Goal: Task Accomplishment & Management: Use online tool/utility

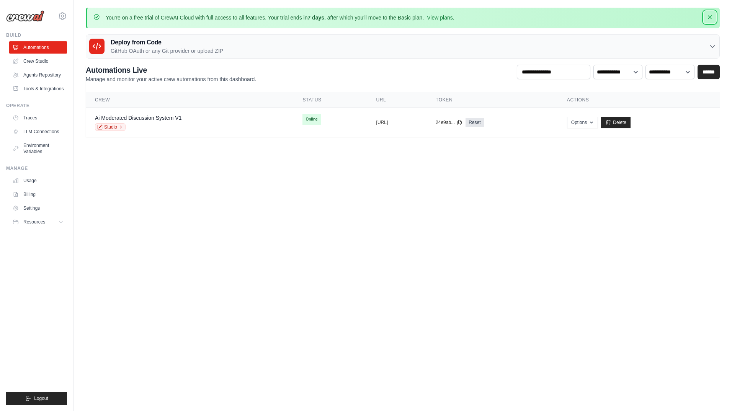
click at [708, 18] on icon "button" at bounding box center [710, 17] width 8 height 8
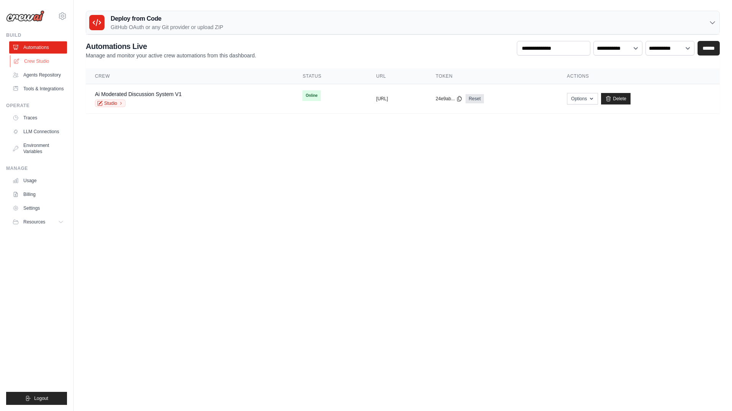
click at [28, 64] on link "Crew Studio" at bounding box center [39, 61] width 58 height 12
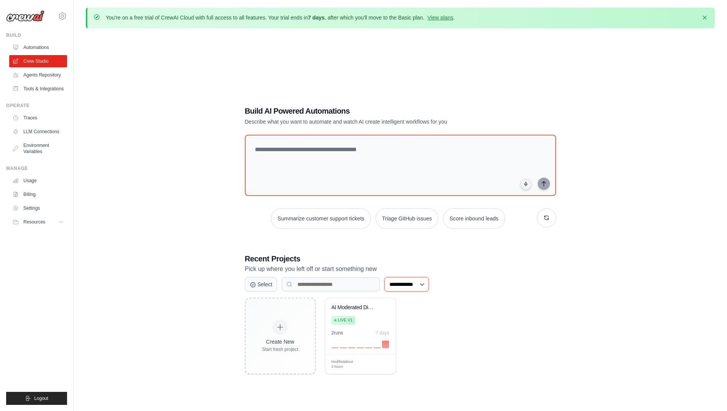
click at [400, 288] on select "**********" at bounding box center [406, 284] width 44 height 15
click at [53, 77] on link "Agents Repository" at bounding box center [39, 75] width 58 height 12
click at [29, 77] on link "Agents Repository" at bounding box center [39, 75] width 58 height 12
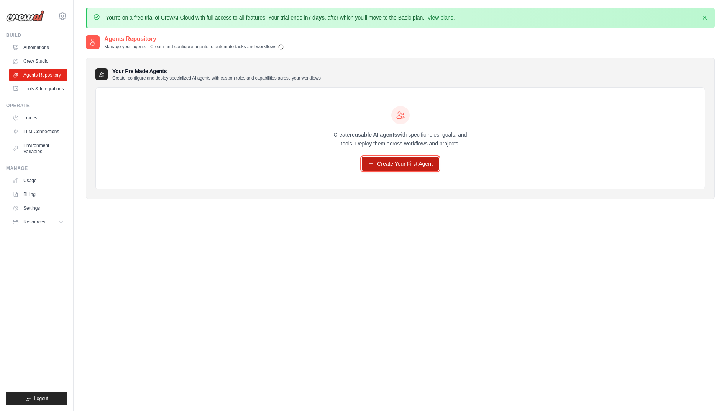
click at [392, 166] on link "Create Your First Agent" at bounding box center [400, 164] width 77 height 14
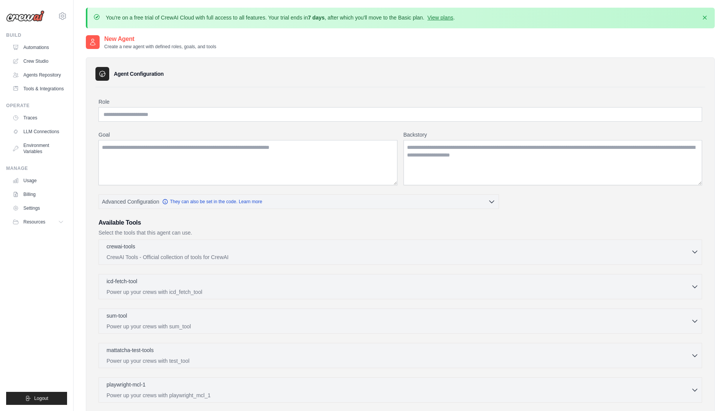
click at [302, 258] on p "CrewAI Tools - Official collection of tools for CrewAI" at bounding box center [399, 258] width 584 height 8
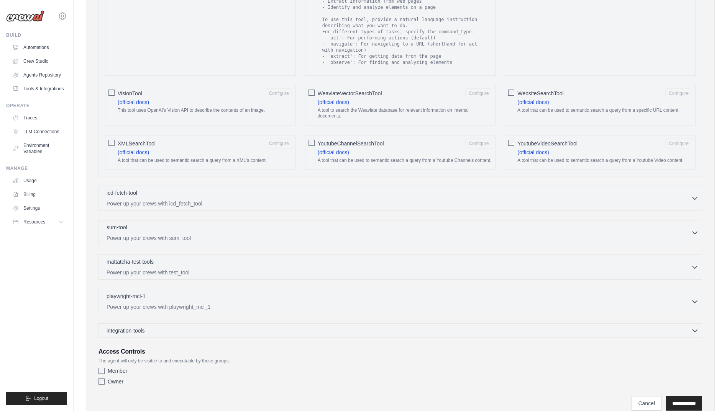
scroll to position [1211, 0]
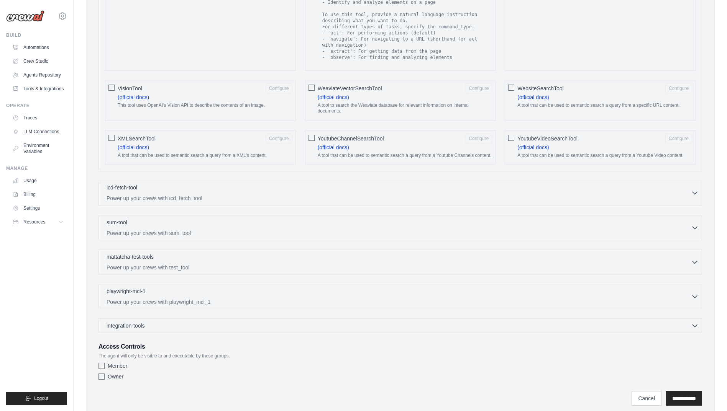
click at [695, 193] on icon "button" at bounding box center [695, 193] width 8 height 8
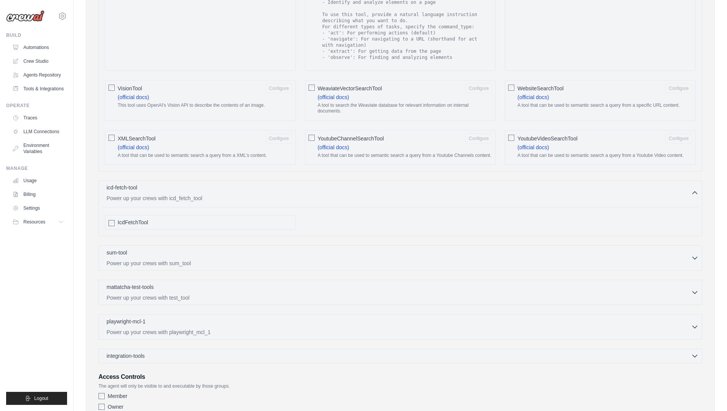
click at [695, 193] on icon "button" at bounding box center [695, 193] width 8 height 8
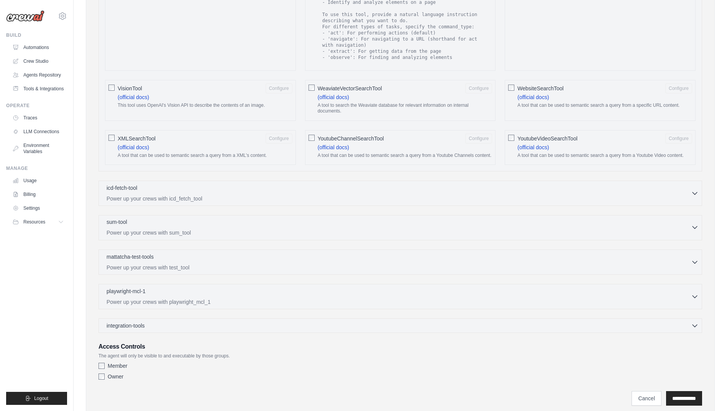
click at [696, 228] on icon "button" at bounding box center [695, 228] width 8 height 8
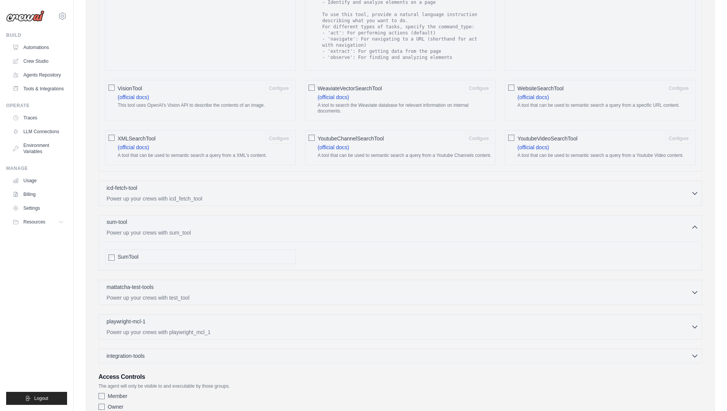
click at [696, 228] on icon "button" at bounding box center [694, 227] width 5 height 2
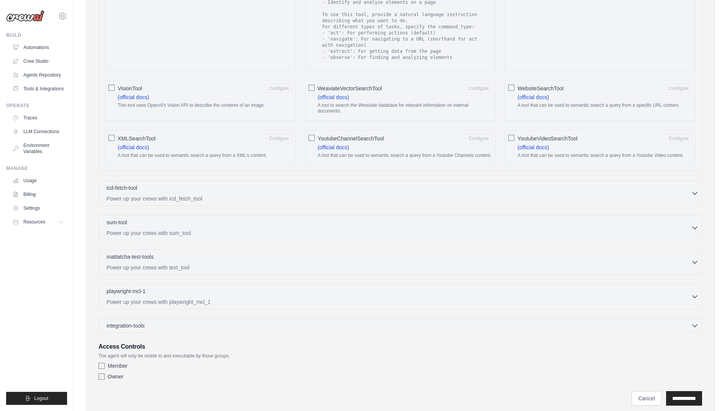
click at [693, 321] on div "integration-tools 0 selected Gmail HubSpot Microsoft Teams" at bounding box center [399, 326] width 603 height 15
click at [695, 323] on icon "button" at bounding box center [695, 326] width 8 height 8
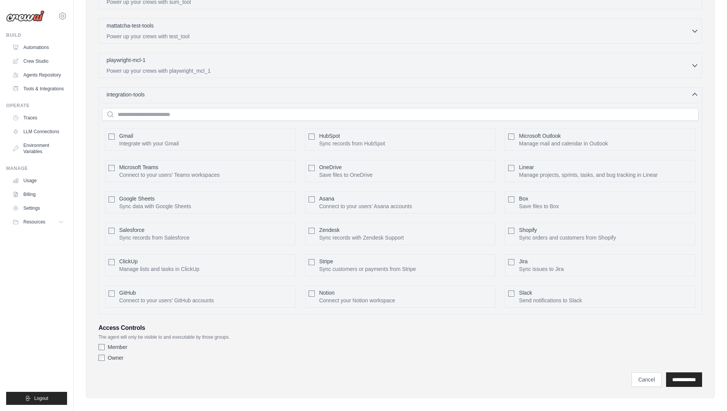
scroll to position [1449, 0]
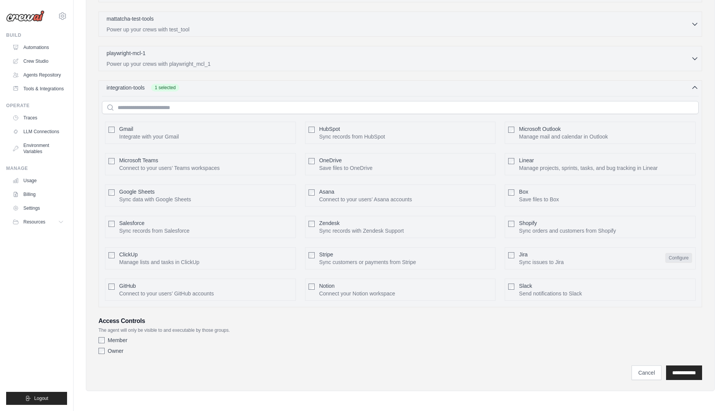
click at [681, 257] on button "Configure" at bounding box center [678, 258] width 27 height 10
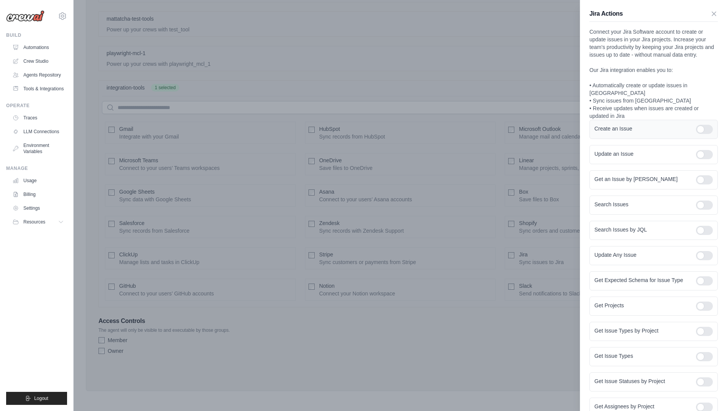
click at [698, 125] on div at bounding box center [704, 129] width 17 height 9
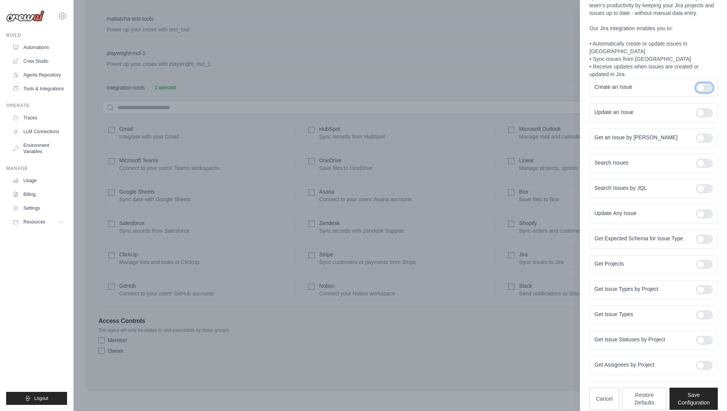
scroll to position [42, 0]
click at [698, 159] on div at bounding box center [704, 163] width 17 height 9
click at [687, 392] on button "Save Configuration" at bounding box center [693, 398] width 48 height 22
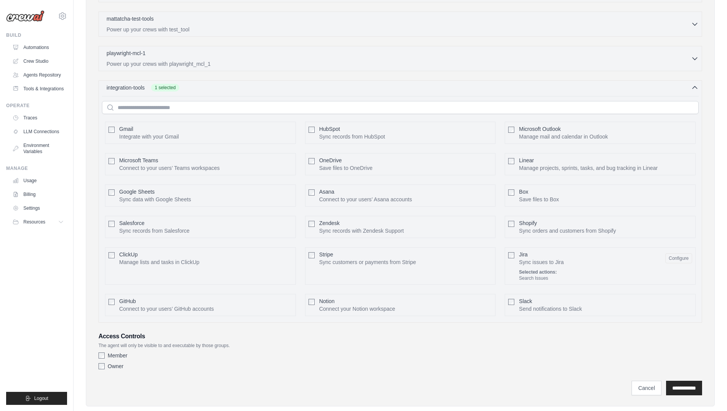
click at [534, 275] on strong "Selected actions:" at bounding box center [538, 272] width 38 height 5
click at [670, 389] on input "**********" at bounding box center [684, 388] width 36 height 15
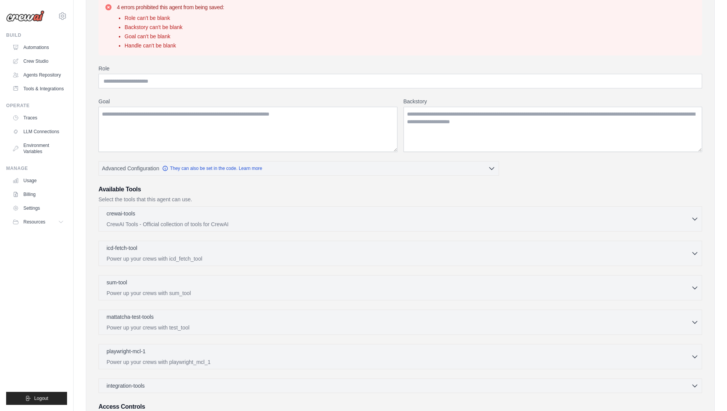
scroll to position [0, 0]
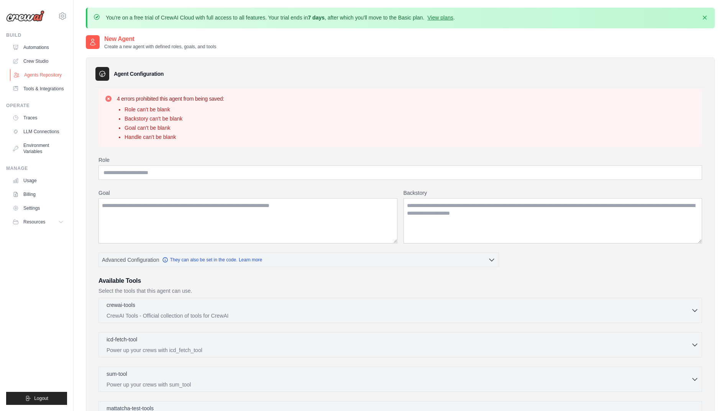
click at [43, 74] on link "Agents Repository" at bounding box center [39, 75] width 58 height 12
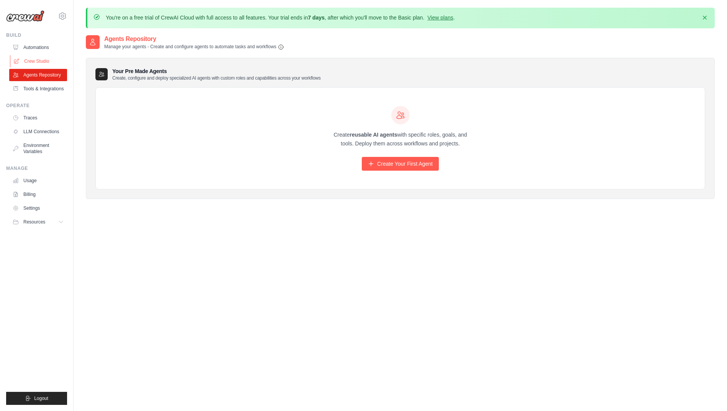
click at [33, 61] on link "Crew Studio" at bounding box center [39, 61] width 58 height 12
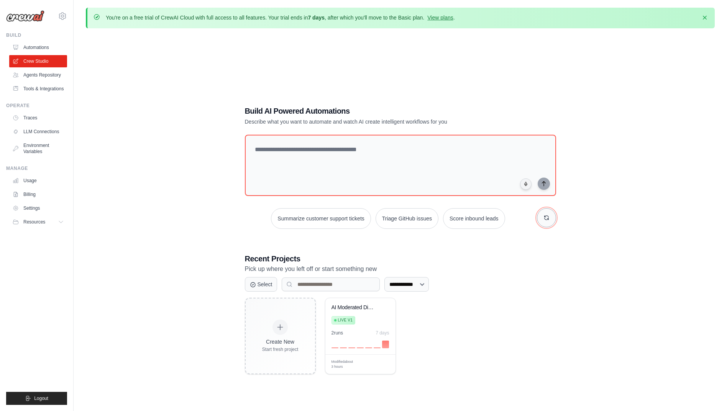
click at [544, 221] on button "button" at bounding box center [546, 217] width 19 height 19
click at [370, 215] on button "Summarize customer support tickets" at bounding box center [392, 218] width 100 height 21
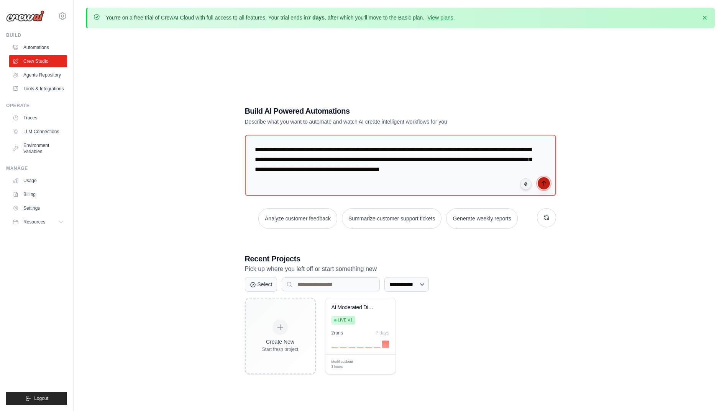
click at [543, 185] on icon "submit" at bounding box center [544, 183] width 6 height 6
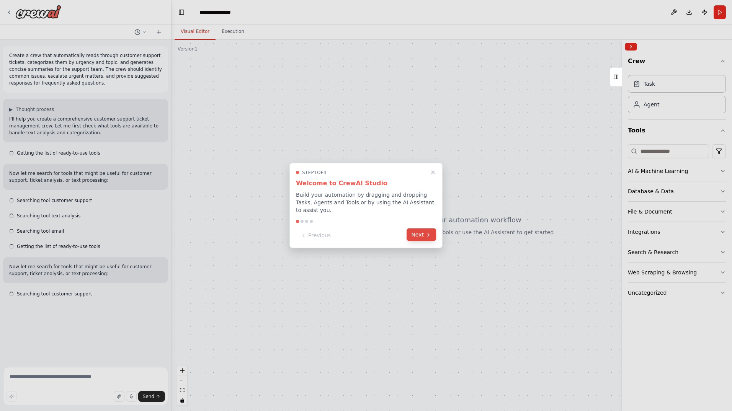
click at [416, 231] on button "Next" at bounding box center [421, 235] width 29 height 13
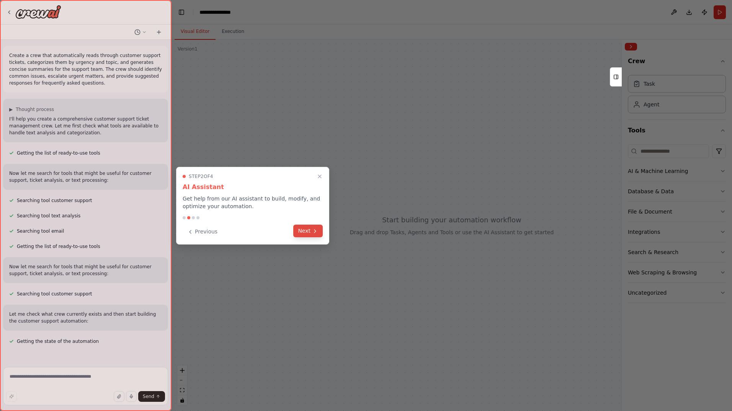
click at [300, 233] on button "Next" at bounding box center [307, 231] width 29 height 13
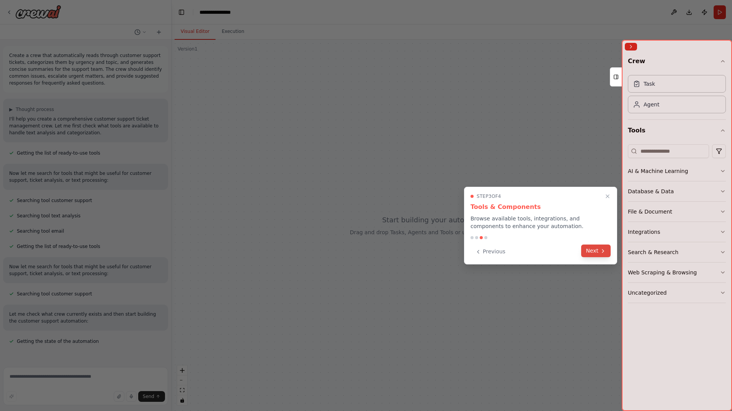
click at [594, 250] on button "Next" at bounding box center [596, 251] width 29 height 13
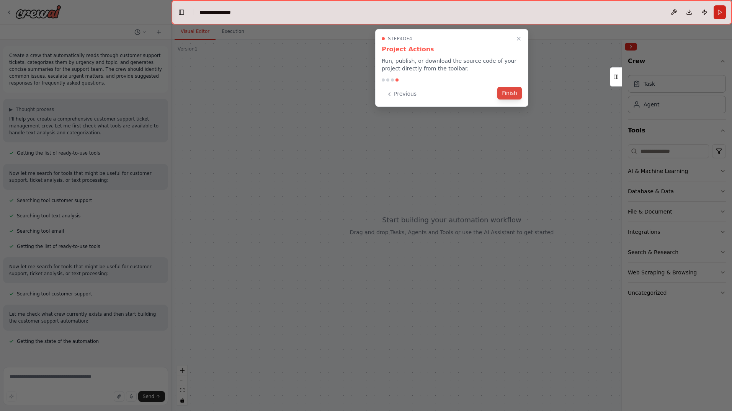
click at [509, 96] on button "Finish" at bounding box center [510, 93] width 25 height 13
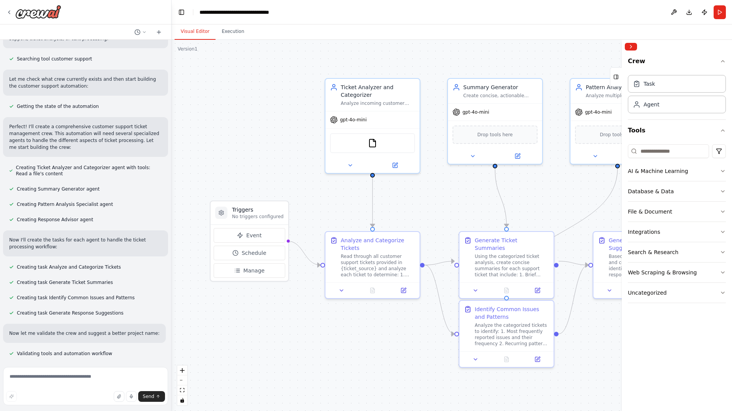
scroll to position [251, 0]
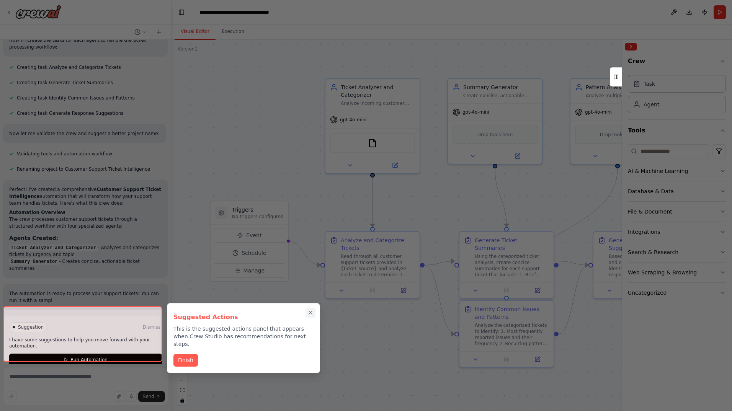
click at [312, 308] on div "Suggested Actions This is the suggested actions panel that appears when Crew St…" at bounding box center [243, 338] width 153 height 70
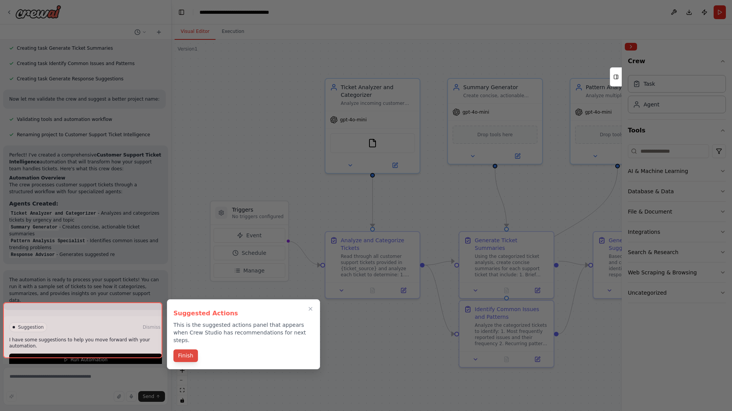
click at [191, 350] on button "Finish" at bounding box center [186, 356] width 25 height 13
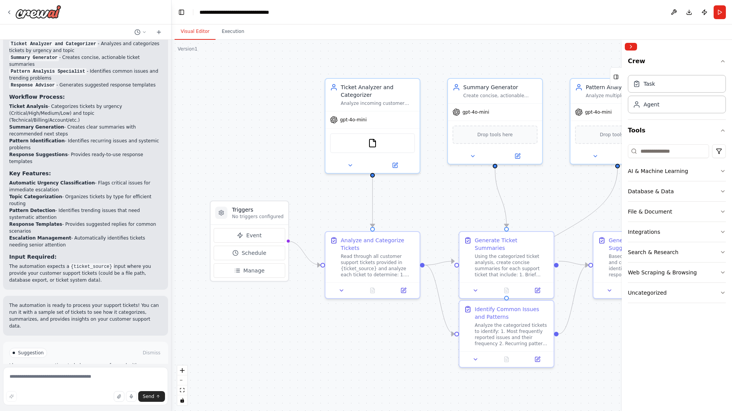
scroll to position [644, 0]
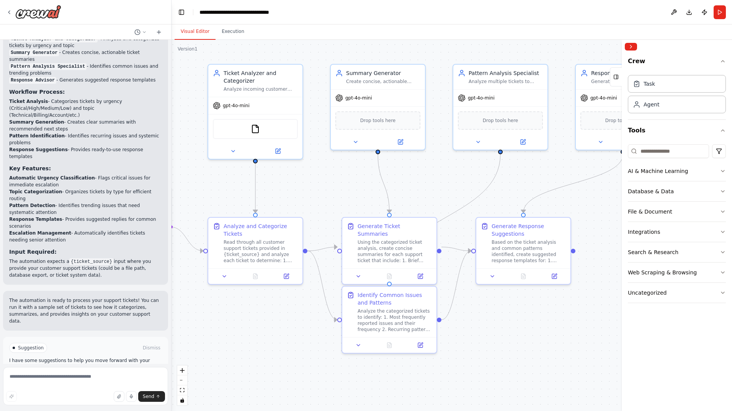
drag, startPoint x: 430, startPoint y: 183, endPoint x: 313, endPoint y: 169, distance: 118.1
click at [313, 169] on div ".deletable-edge-delete-btn { width: 20px; height: 20px; border: 0px solid #ffff…" at bounding box center [452, 226] width 561 height 372
click at [254, 130] on img at bounding box center [255, 127] width 9 height 9
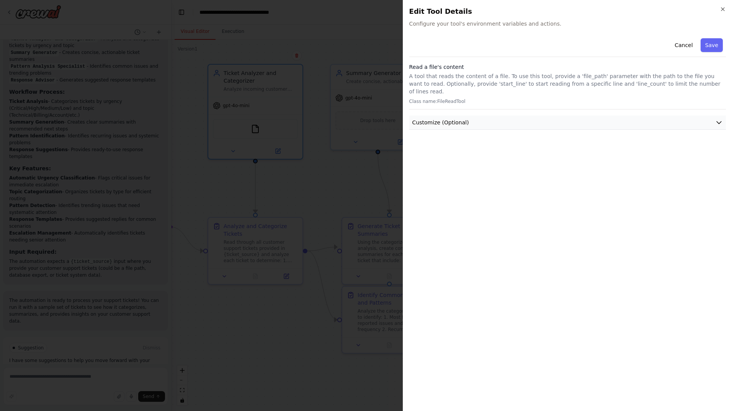
click at [459, 119] on span "Customize (Optional)" at bounding box center [441, 123] width 57 height 8
click at [723, 9] on icon "button" at bounding box center [723, 9] width 6 height 6
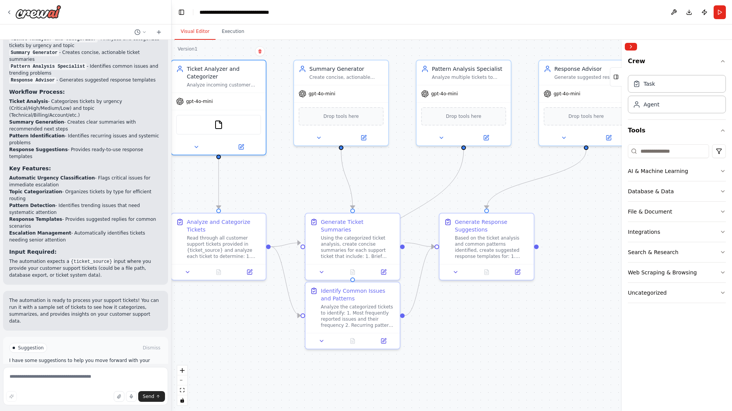
drag, startPoint x: 429, startPoint y: 166, endPoint x: 392, endPoint y: 161, distance: 37.0
click at [392, 161] on div ".deletable-edge-delete-btn { width: 20px; height: 20px; border: 0px solid #ffff…" at bounding box center [452, 226] width 561 height 372
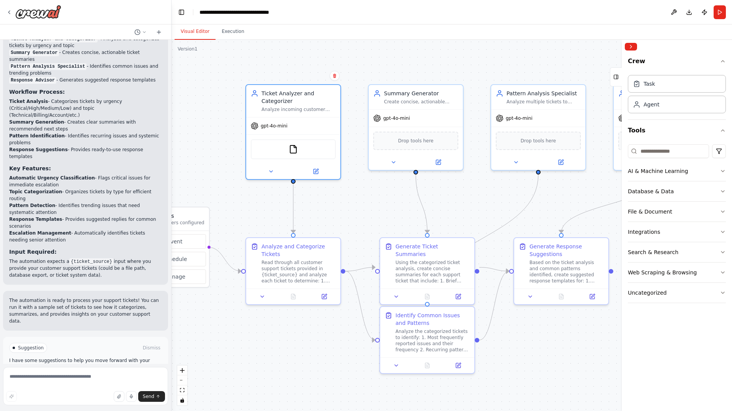
drag, startPoint x: 420, startPoint y: 182, endPoint x: 495, endPoint y: 206, distance: 78.6
click at [495, 206] on div ".deletable-edge-delete-btn { width: 20px; height: 20px; border: 0px solid #ffff…" at bounding box center [452, 226] width 561 height 372
click at [721, 10] on button "Run" at bounding box center [720, 12] width 12 height 14
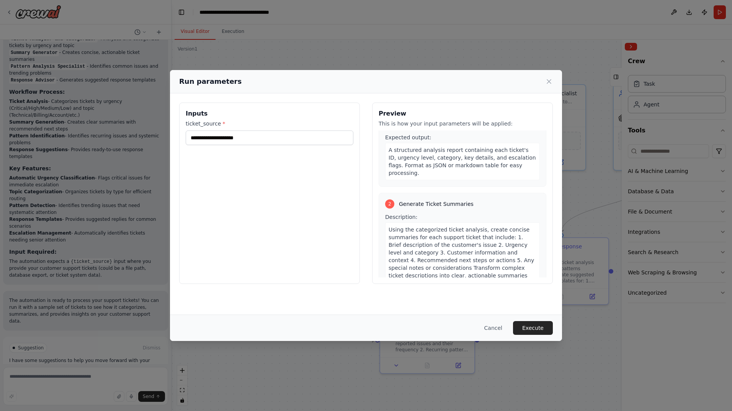
scroll to position [0, 0]
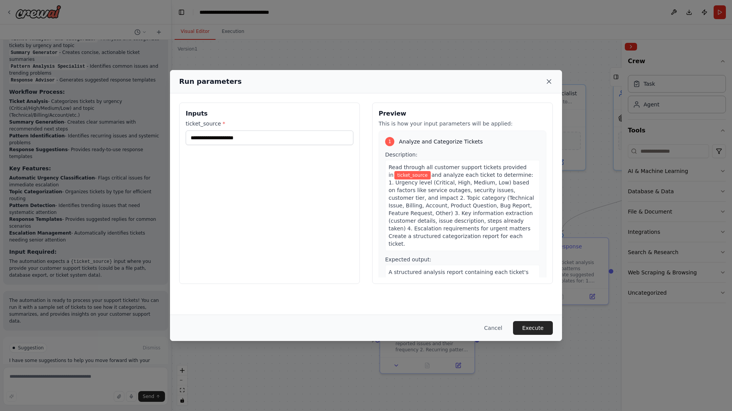
click at [551, 80] on icon at bounding box center [549, 82] width 4 height 4
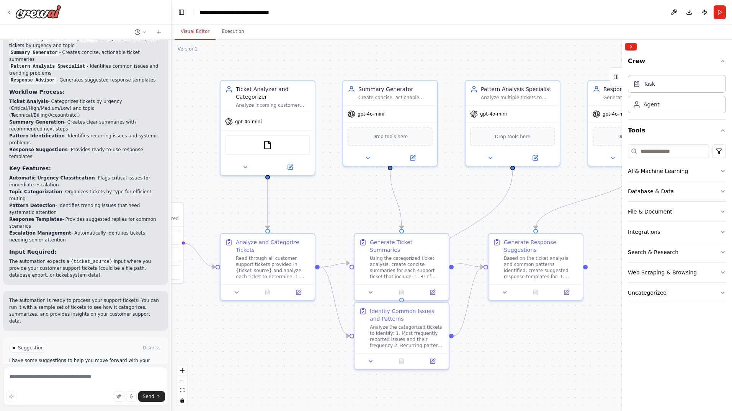
drag, startPoint x: 475, startPoint y: 197, endPoint x: 450, endPoint y: 193, distance: 26.0
click at [450, 193] on div ".deletable-edge-delete-btn { width: 20px; height: 20px; border: 0px solid #ffff…" at bounding box center [452, 226] width 561 height 372
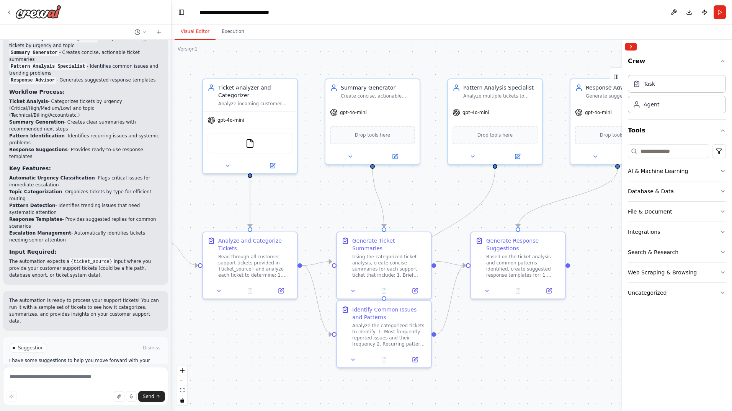
drag, startPoint x: 205, startPoint y: 193, endPoint x: 187, endPoint y: 192, distance: 17.7
click at [187, 192] on div ".deletable-edge-delete-btn { width: 20px; height: 20px; border: 0px solid #ffff…" at bounding box center [452, 226] width 561 height 372
click at [159, 32] on icon at bounding box center [159, 31] width 0 height 3
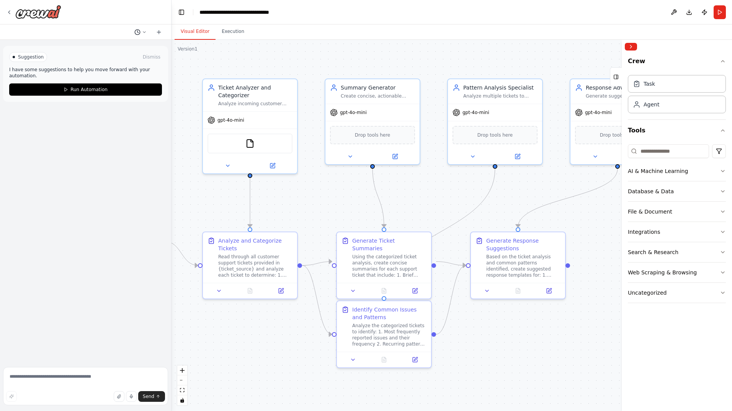
click at [141, 33] on button at bounding box center [140, 32] width 18 height 9
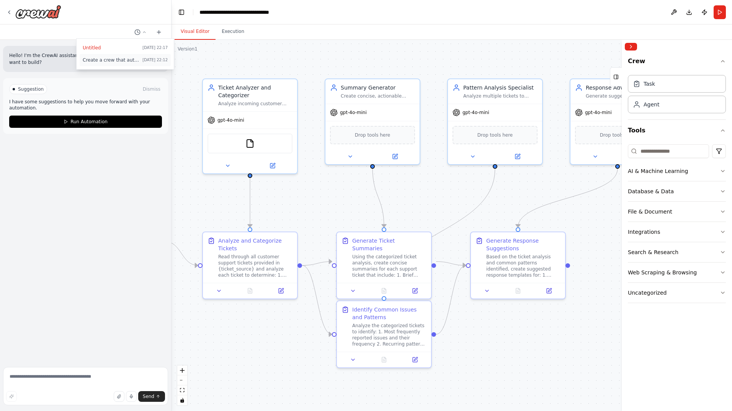
click at [119, 61] on span "Create a crew that automatically reads through customer support tickets, catego…" at bounding box center [111, 60] width 57 height 6
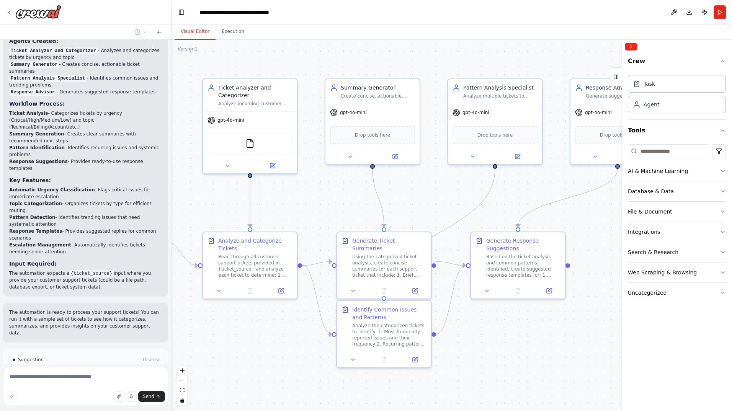
scroll to position [582, 0]
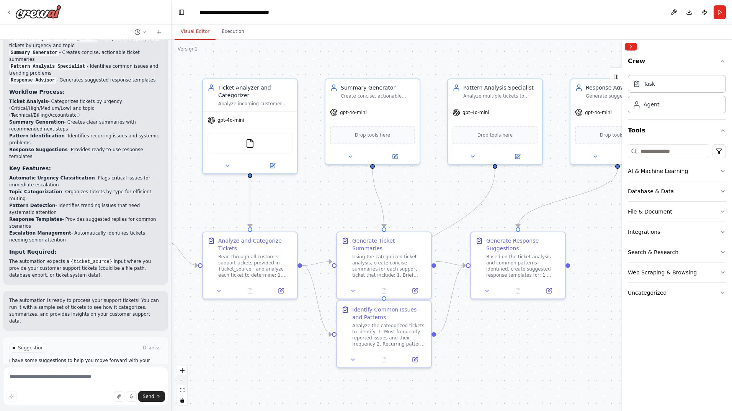
click at [184, 380] on button "zoom out" at bounding box center [182, 381] width 10 height 10
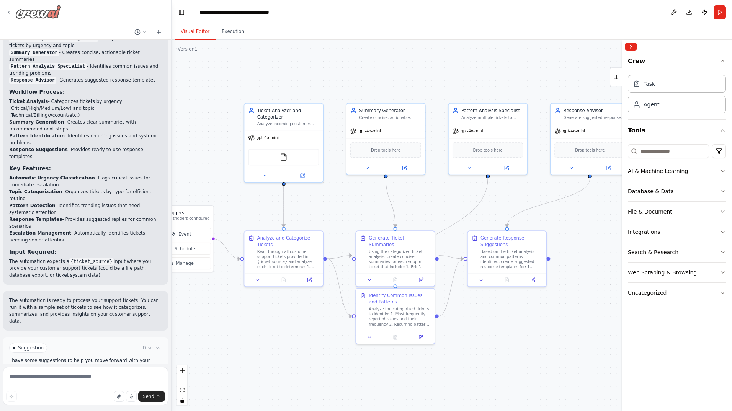
click at [7, 12] on icon at bounding box center [9, 12] width 6 height 6
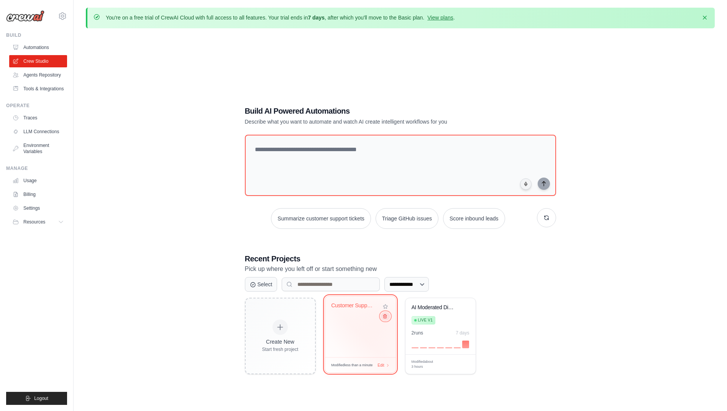
click at [385, 319] on icon at bounding box center [384, 316] width 5 height 5
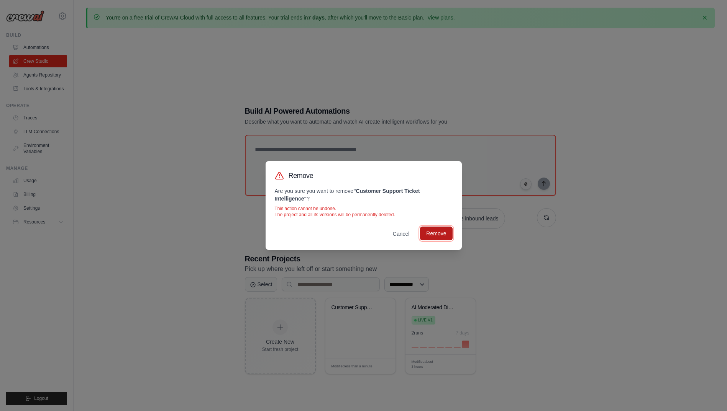
click at [433, 237] on button "Remove" at bounding box center [436, 234] width 32 height 14
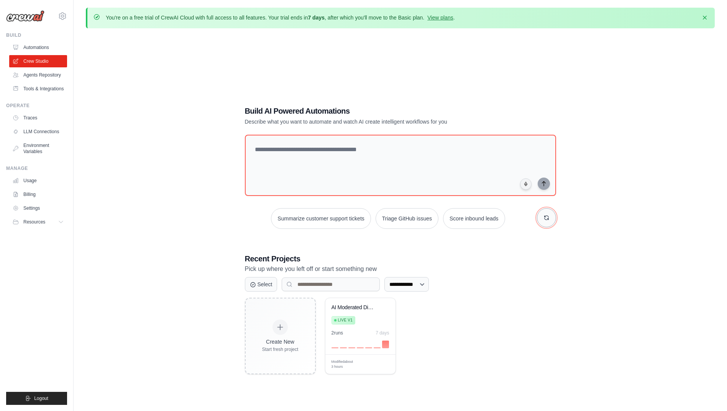
click at [552, 216] on button "button" at bounding box center [546, 217] width 19 height 19
click at [359, 322] on div "Live v1" at bounding box center [354, 320] width 46 height 10
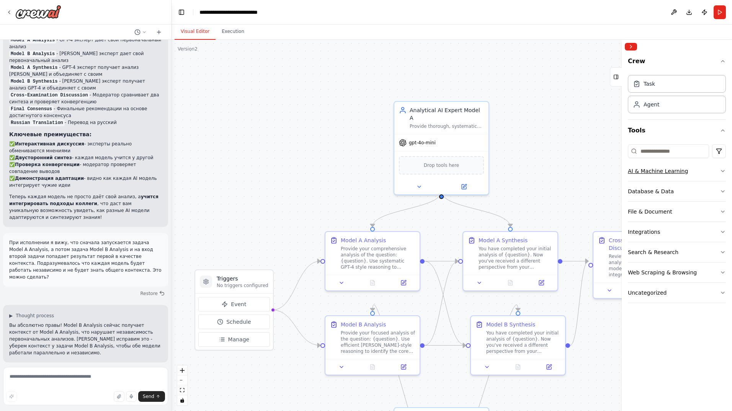
scroll to position [2728, 0]
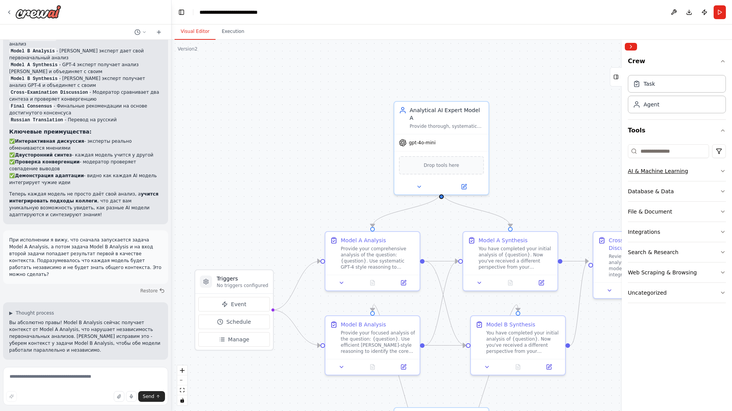
click at [663, 170] on div "AI & Machine Learning" at bounding box center [658, 171] width 60 height 8
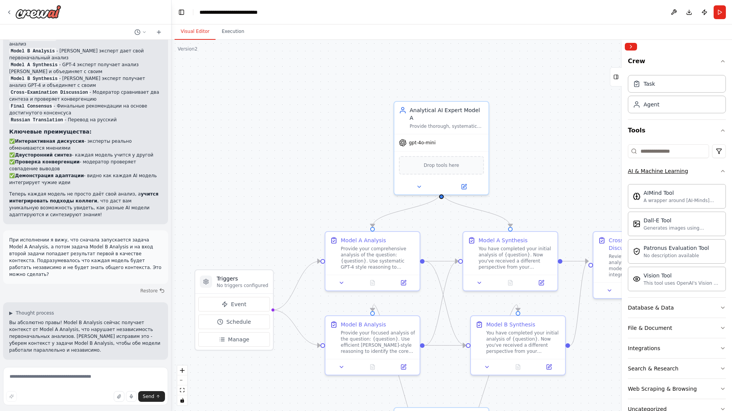
drag, startPoint x: 730, startPoint y: 137, endPoint x: 694, endPoint y: 173, distance: 50.7
click at [694, 173] on button "AI & Machine Learning" at bounding box center [677, 171] width 98 height 20
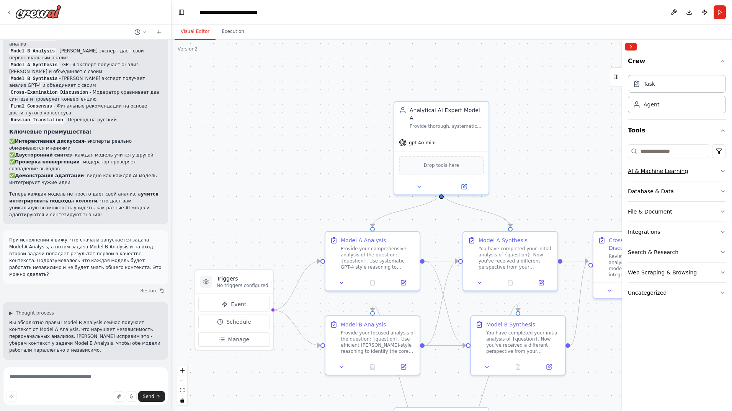
click at [694, 173] on button "AI & Machine Learning" at bounding box center [677, 171] width 98 height 20
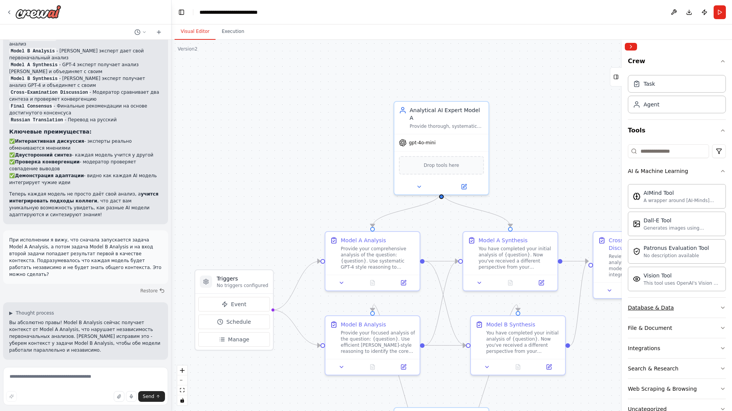
click at [691, 305] on button "Database & Data" at bounding box center [677, 308] width 98 height 20
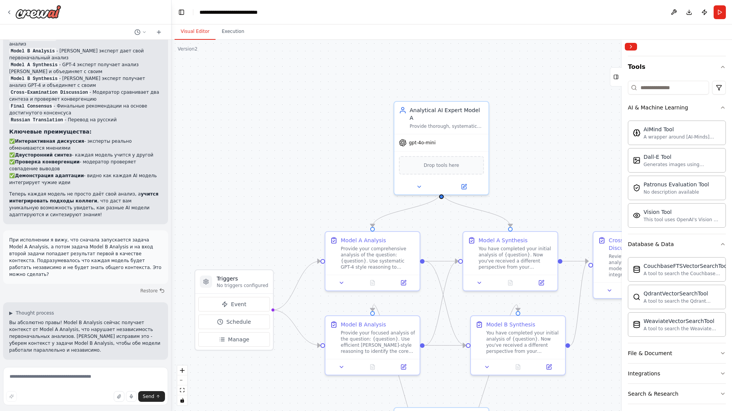
scroll to position [110, 0]
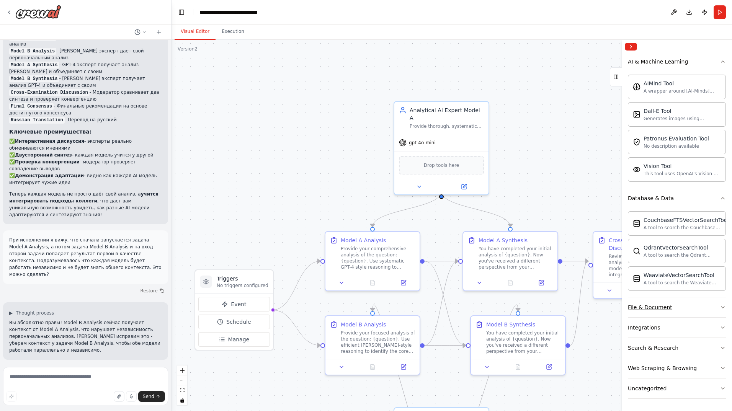
click at [659, 308] on div "File & Document" at bounding box center [650, 308] width 44 height 8
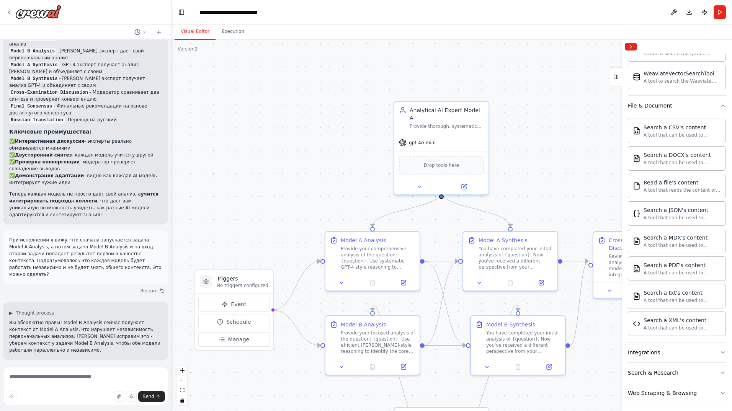
scroll to position [336, 0]
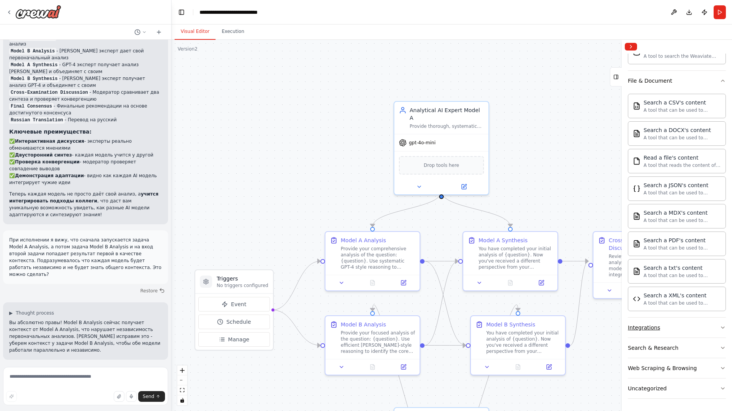
click at [660, 332] on button "Integrations" at bounding box center [677, 328] width 98 height 20
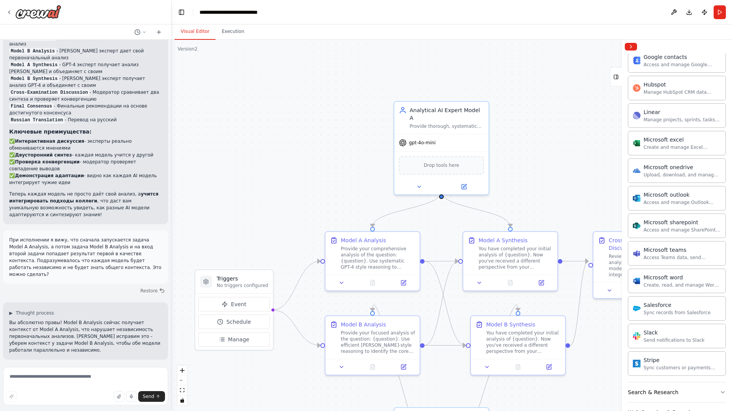
scroll to position [811, 0]
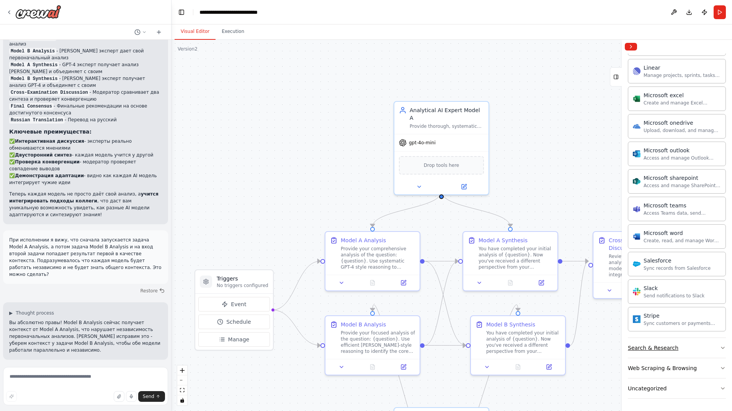
click at [675, 351] on button "Search & Research" at bounding box center [677, 348] width 98 height 20
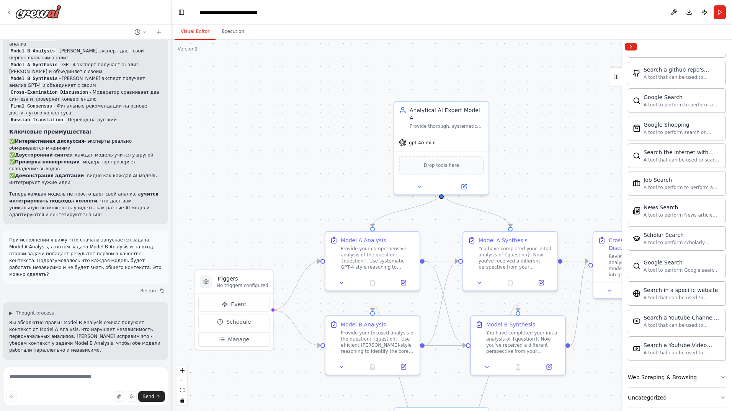
scroll to position [1204, 0]
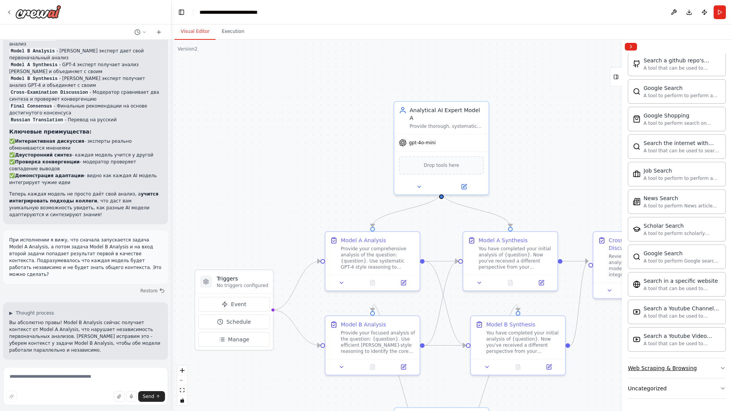
click at [669, 371] on div "Web Scraping & Browsing" at bounding box center [662, 369] width 69 height 8
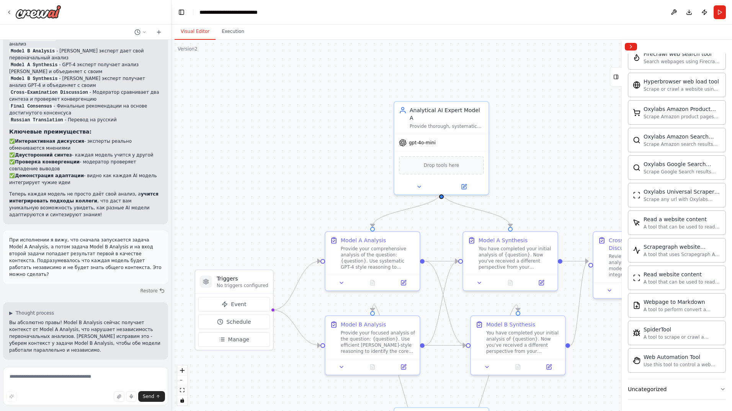
scroll to position [1624, 0]
click at [658, 389] on div "Uncategorized" at bounding box center [647, 389] width 39 height 8
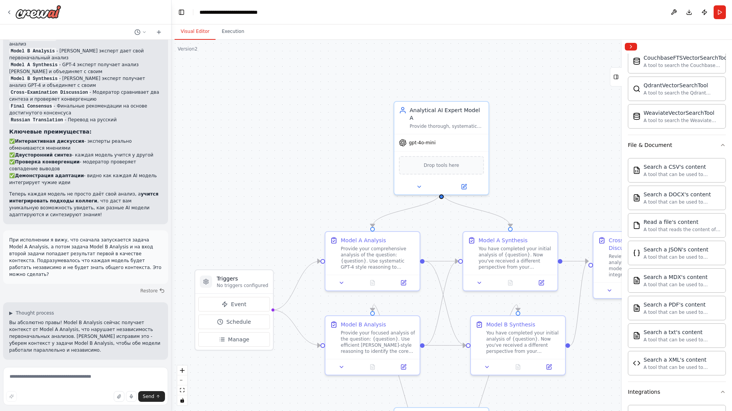
scroll to position [275, 0]
click at [690, 13] on button "Download" at bounding box center [689, 12] width 12 height 14
click at [498, 65] on div ".deletable-edge-delete-btn { width: 20px; height: 20px; border: 0px solid #ffff…" at bounding box center [452, 226] width 561 height 372
click at [689, 10] on button "Download" at bounding box center [689, 12] width 12 height 14
